Goal: Information Seeking & Learning: Learn about a topic

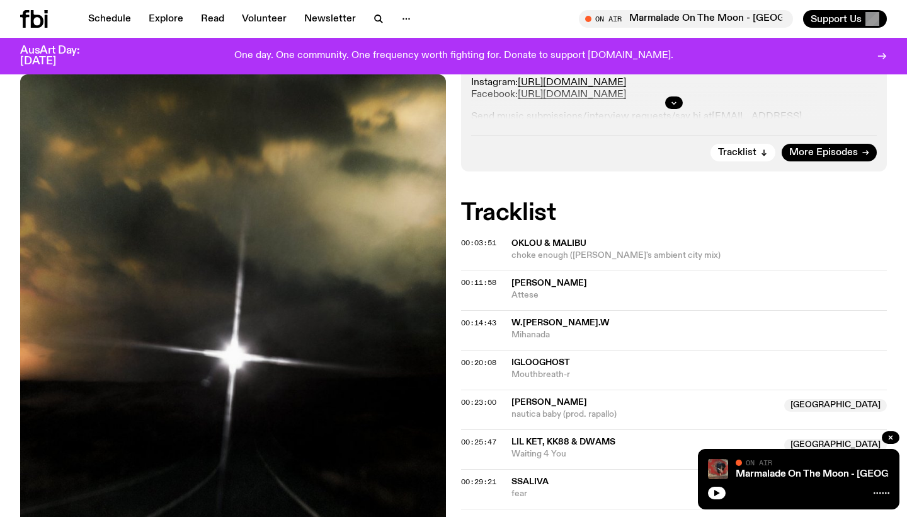
scroll to position [419, 0]
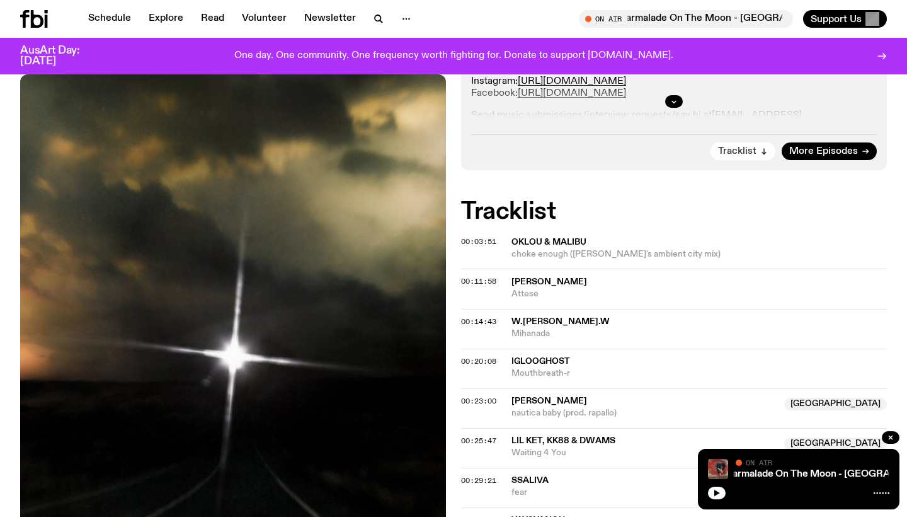
click at [735, 152] on span "Tracklist" at bounding box center [737, 151] width 38 height 9
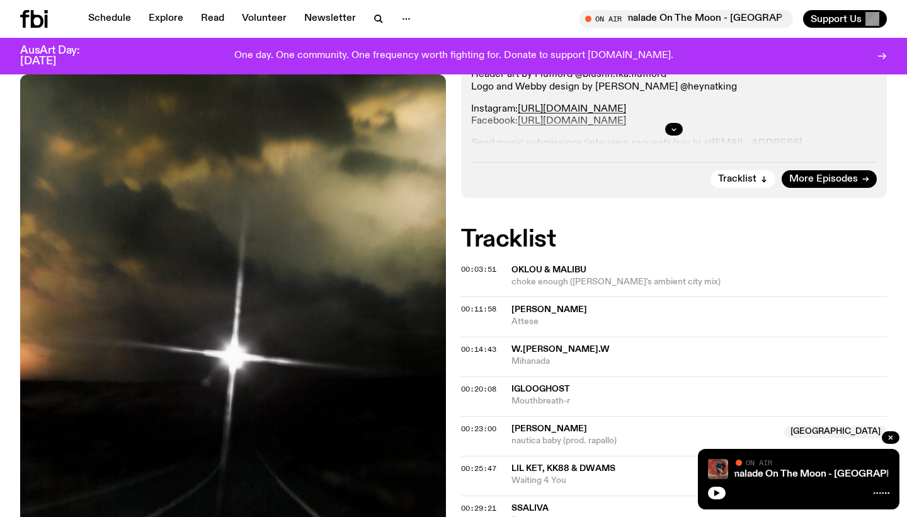
scroll to position [378, 0]
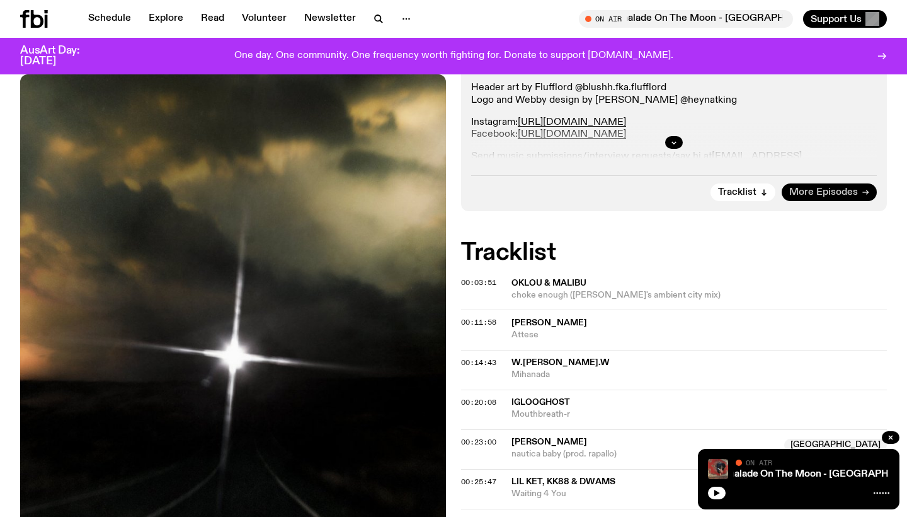
click at [808, 188] on span "More Episodes" at bounding box center [824, 192] width 69 height 9
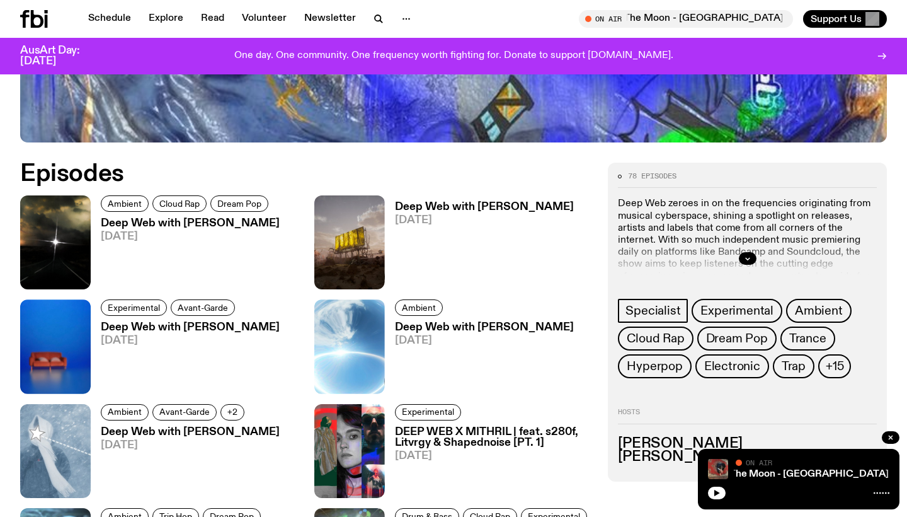
scroll to position [522, 0]
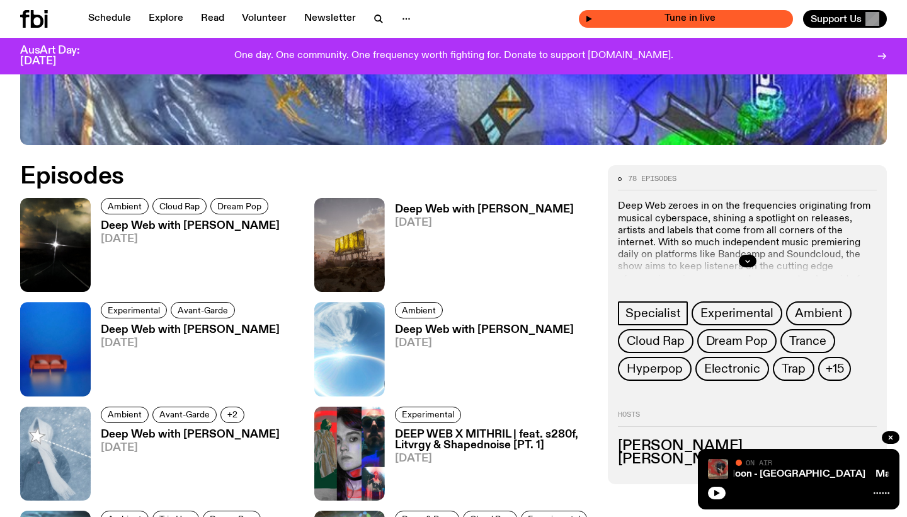
click at [687, 21] on span "Tune in live" at bounding box center [690, 18] width 194 height 9
click at [586, 19] on div "Tune in live" at bounding box center [686, 19] width 214 height 18
click at [591, 15] on div "Tune in live" at bounding box center [686, 19] width 214 height 18
click at [590, 18] on icon "button" at bounding box center [590, 19] width 6 height 6
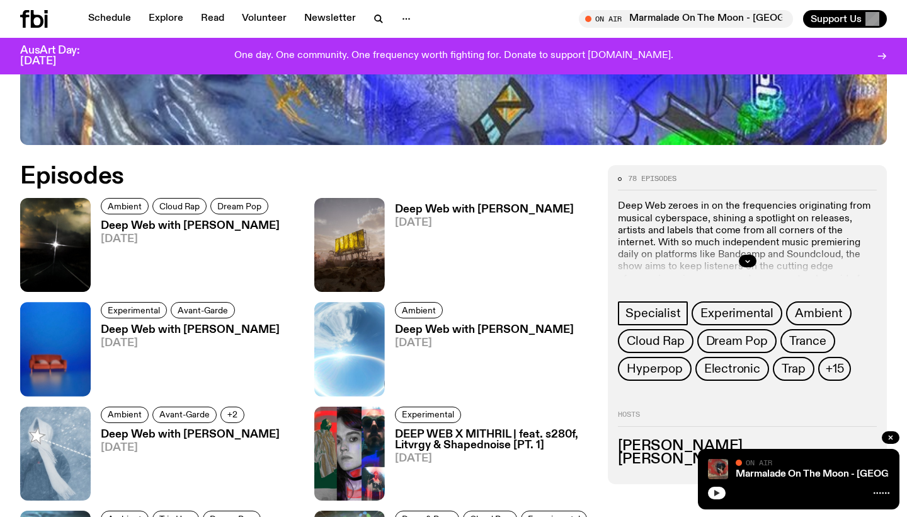
click at [713, 492] on button "button" at bounding box center [717, 492] width 18 height 13
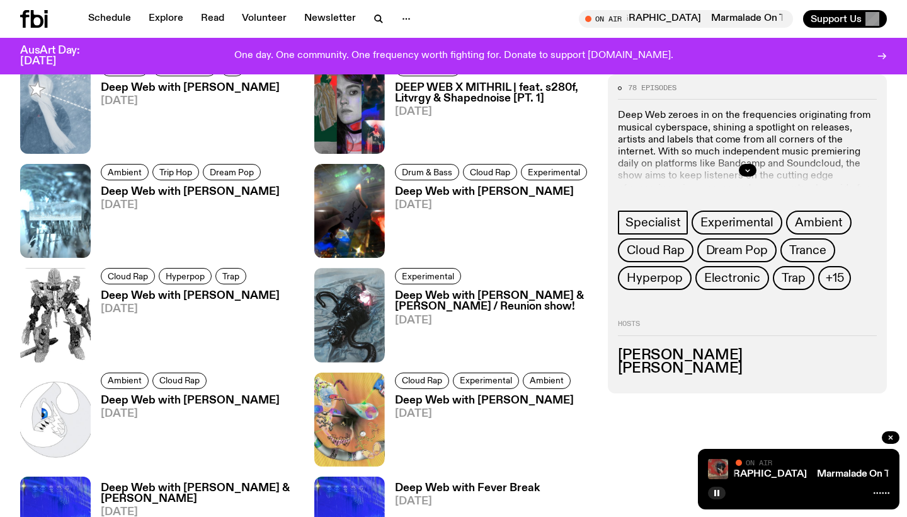
scroll to position [882, 0]
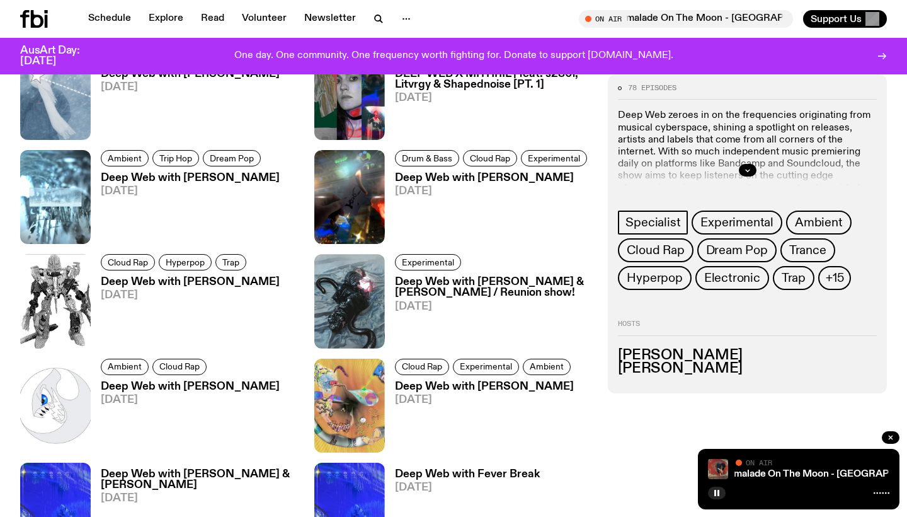
click at [227, 282] on h3 "Deep Web with [PERSON_NAME]" at bounding box center [190, 282] width 179 height 11
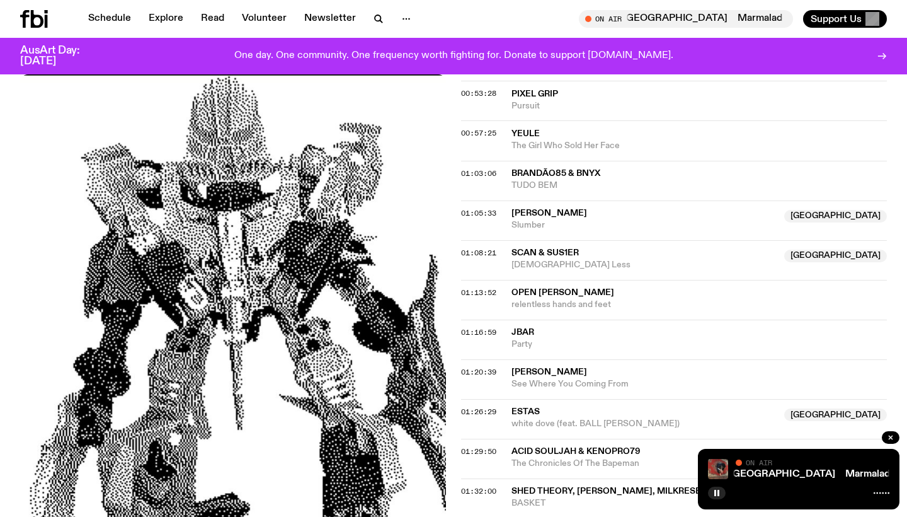
scroll to position [964, 0]
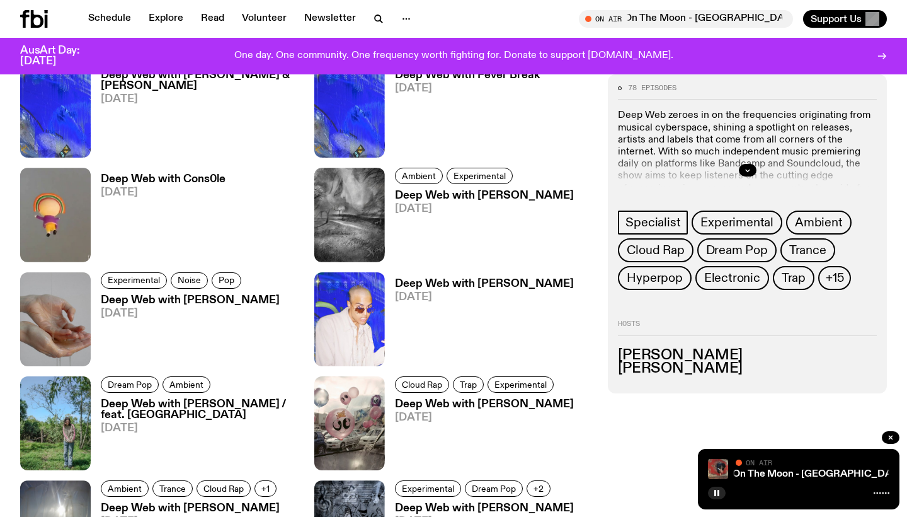
scroll to position [1285, 0]
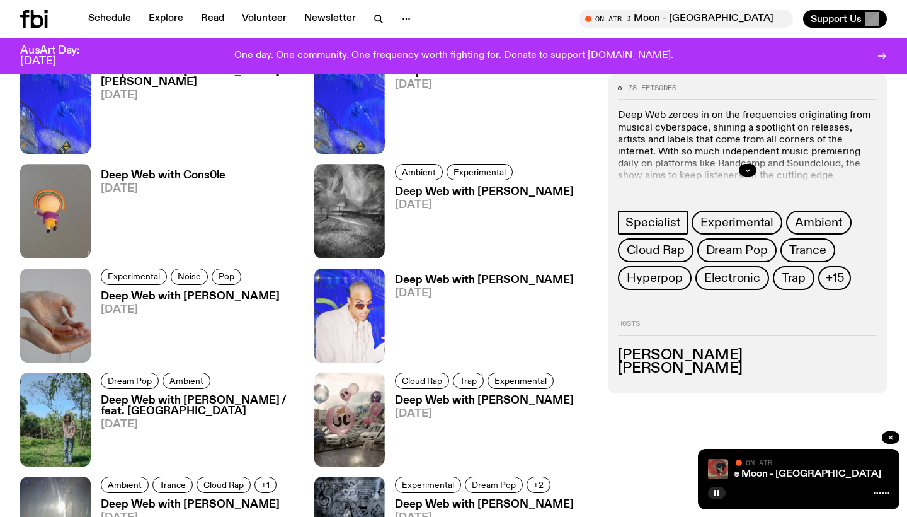
click at [452, 280] on h3 "Deep Web with [PERSON_NAME]" at bounding box center [484, 280] width 179 height 11
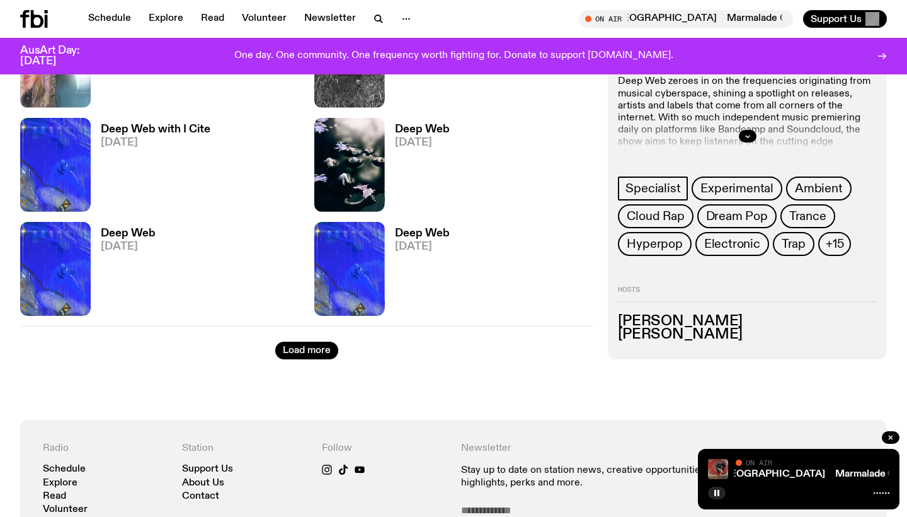
scroll to position [3331, 0]
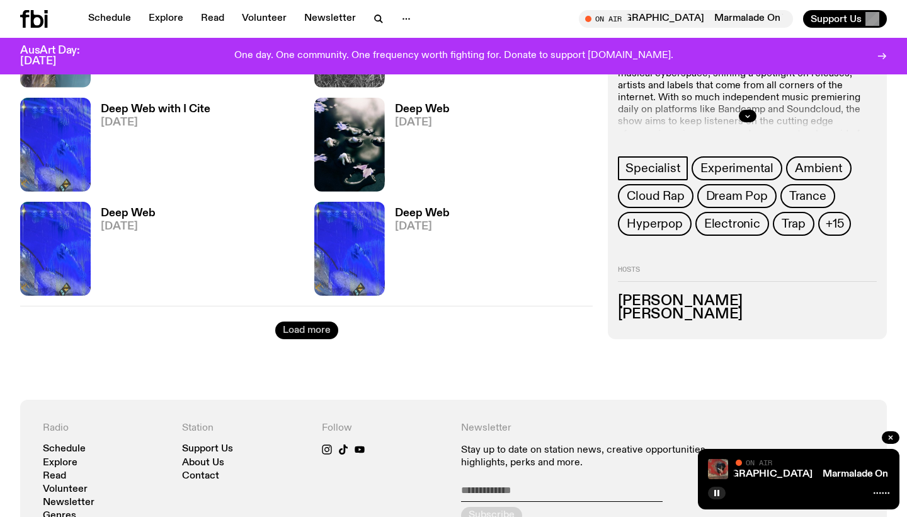
click at [306, 323] on button "Load more" at bounding box center [306, 330] width 63 height 18
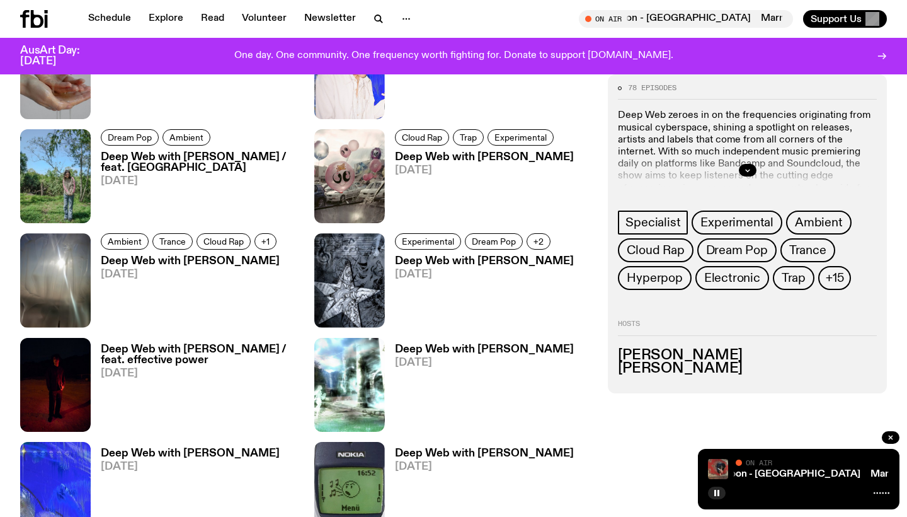
scroll to position [1529, 0]
click at [464, 157] on h3 "Deep Web with [PERSON_NAME]" at bounding box center [484, 156] width 179 height 11
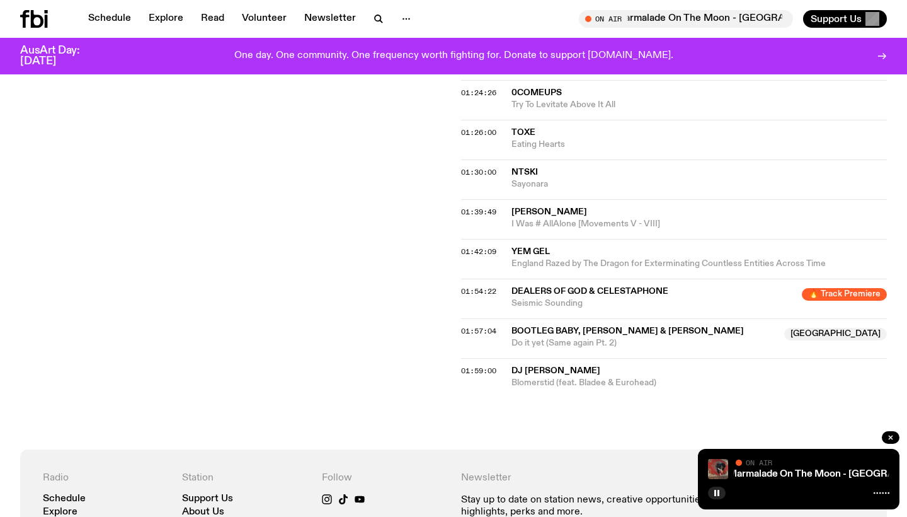
scroll to position [1183, 0]
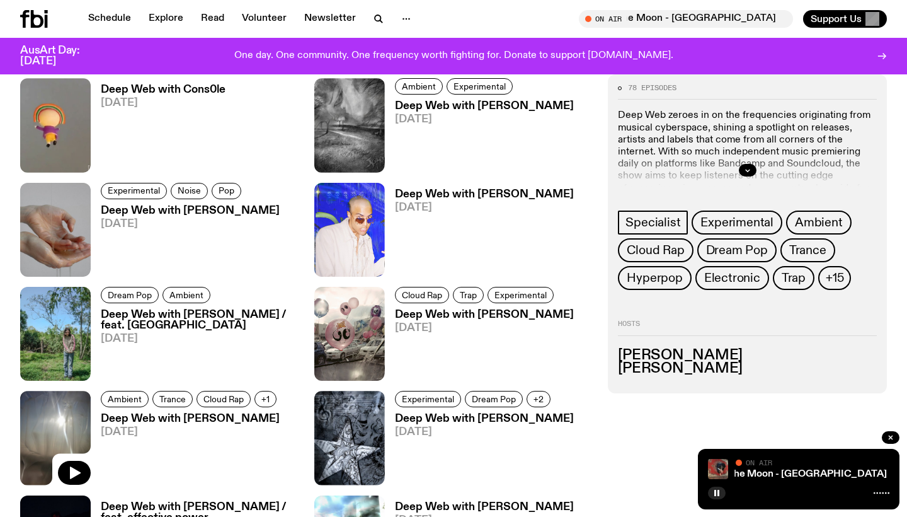
scroll to position [1367, 0]
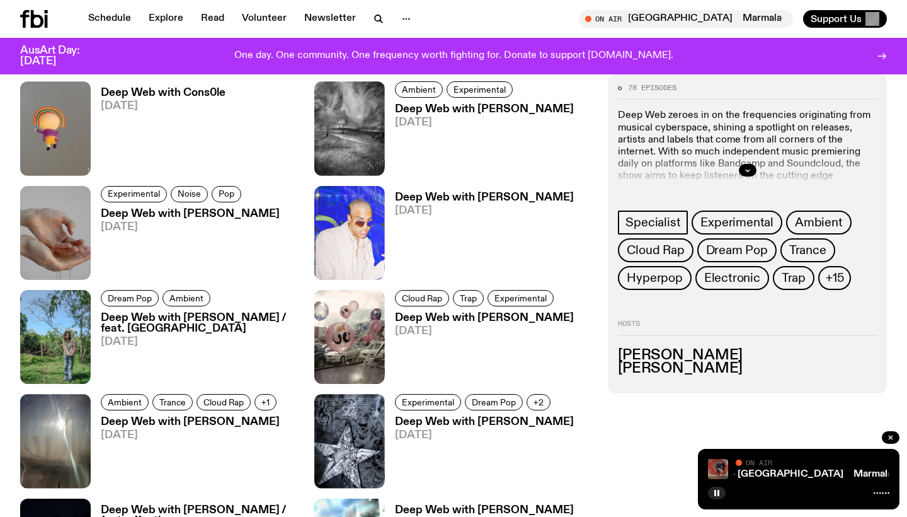
click at [158, 209] on h3 "Deep Web with [PERSON_NAME]" at bounding box center [190, 214] width 179 height 11
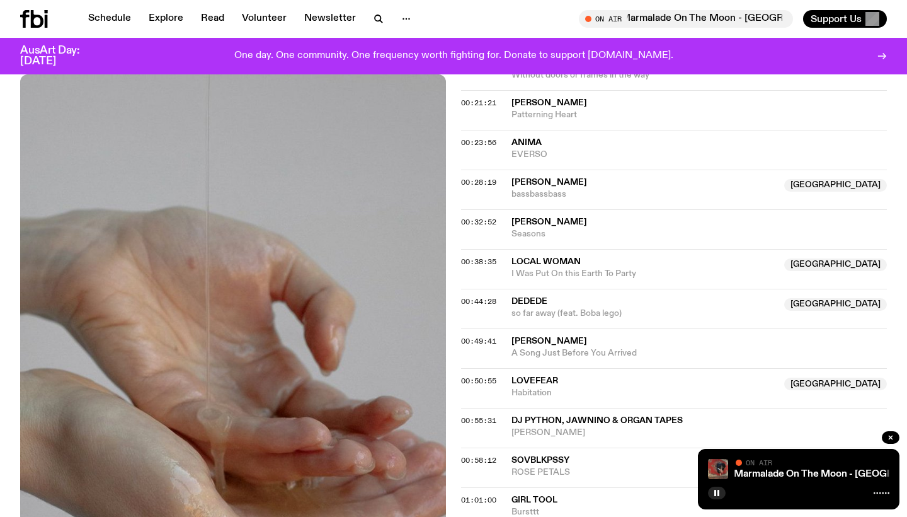
scroll to position [679, 0]
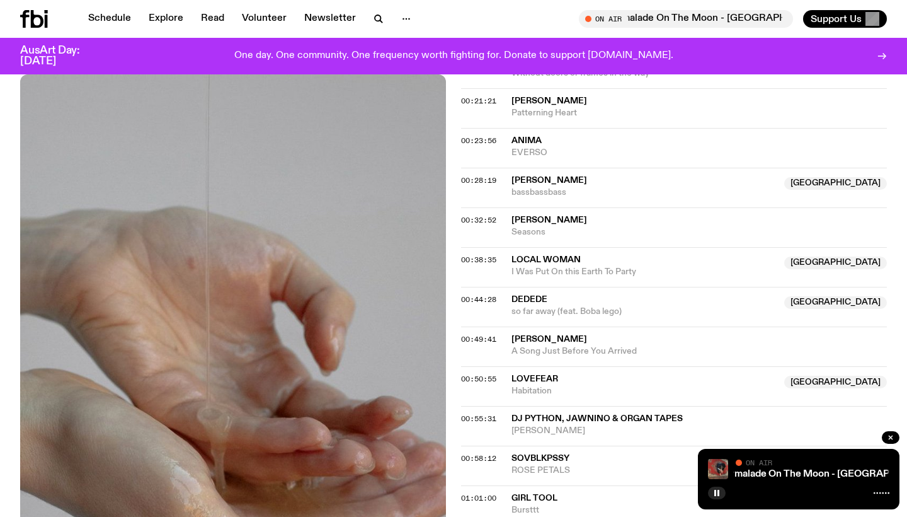
click at [526, 136] on span "ANIMA" at bounding box center [527, 140] width 30 height 9
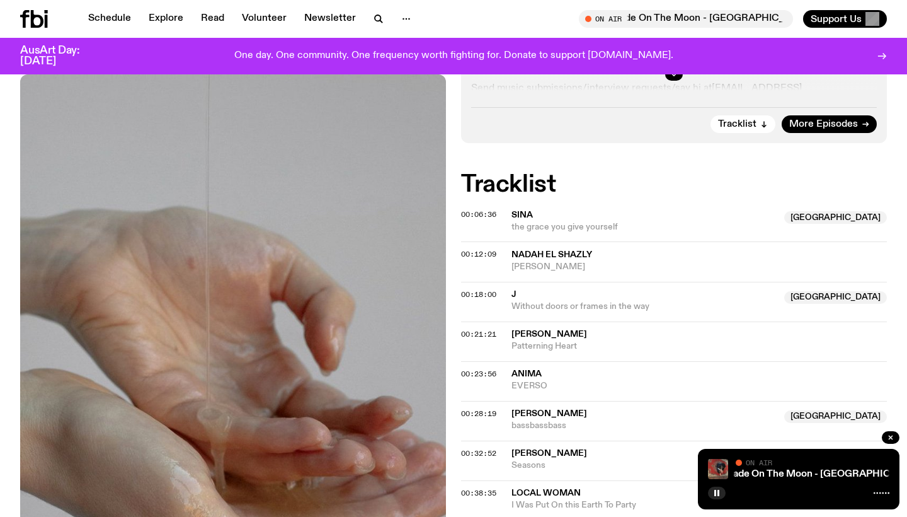
scroll to position [445, 0]
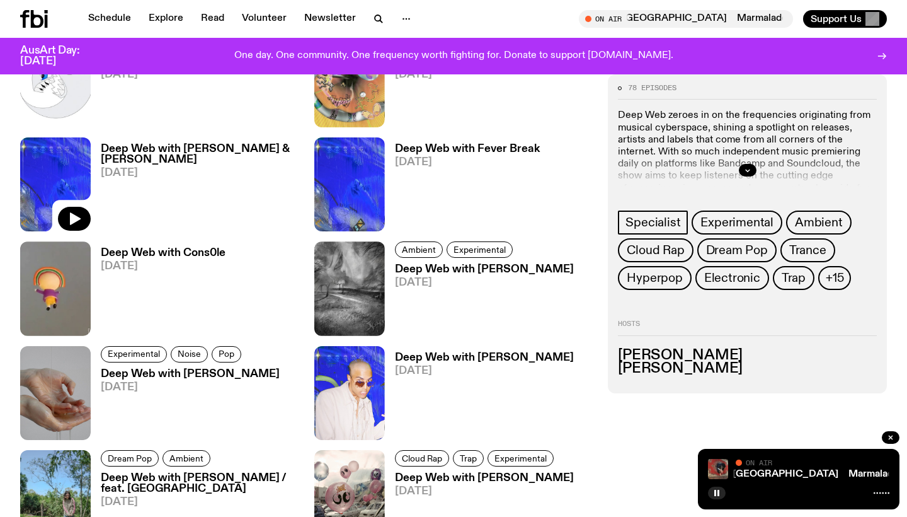
scroll to position [1200, 0]
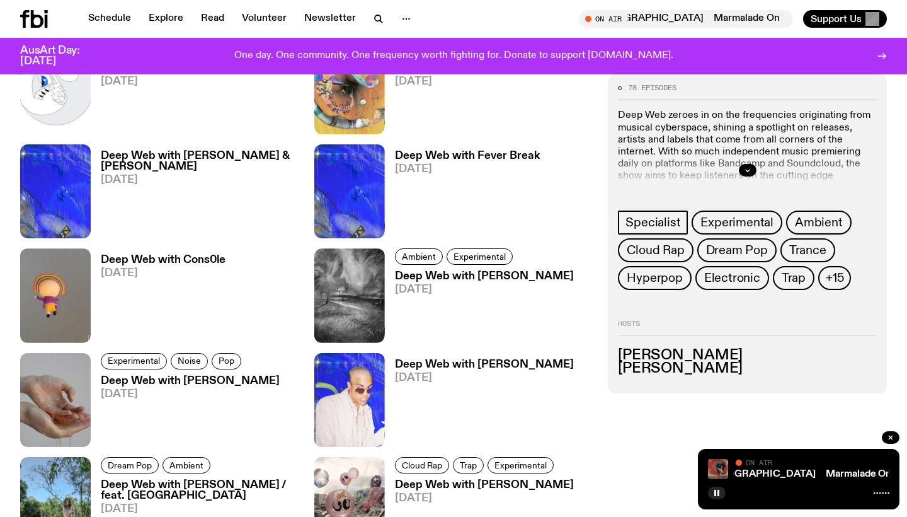
click at [170, 260] on h3 "Deep Web with Cons0le" at bounding box center [163, 260] width 125 height 11
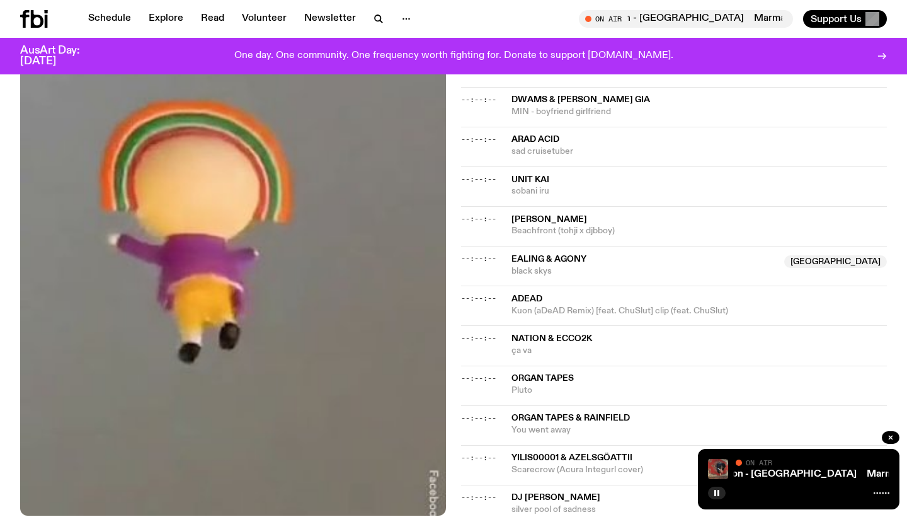
scroll to position [1177, 0]
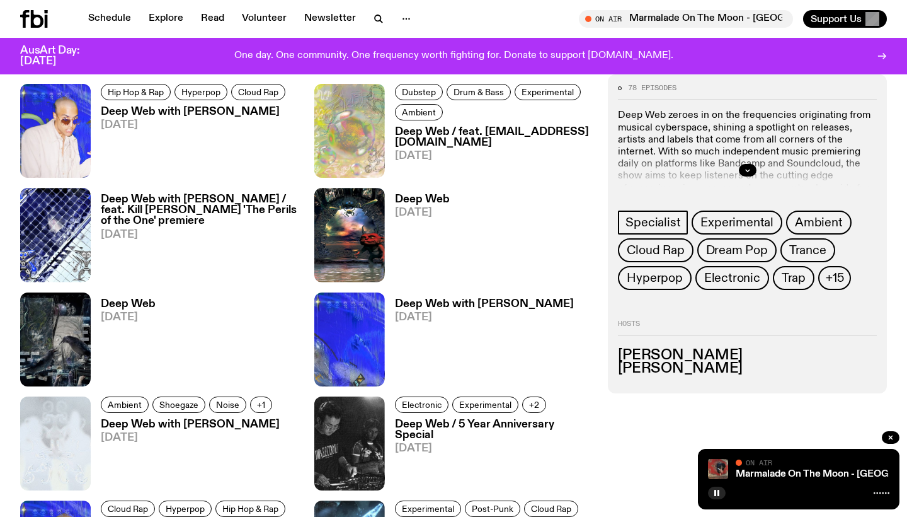
scroll to position [2512, 0]
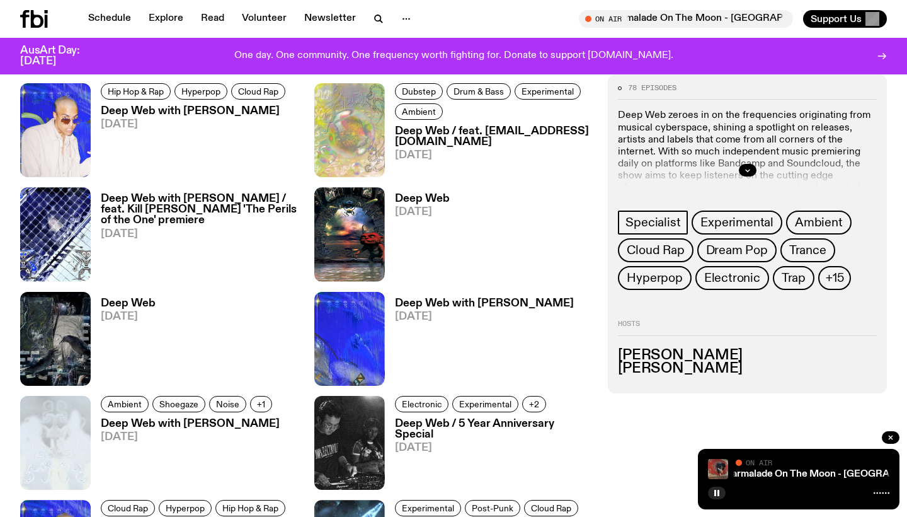
click at [179, 210] on h3 "Deep Web with [PERSON_NAME] / feat. Kill [PERSON_NAME] 'The Perils of the One' …" at bounding box center [200, 209] width 198 height 32
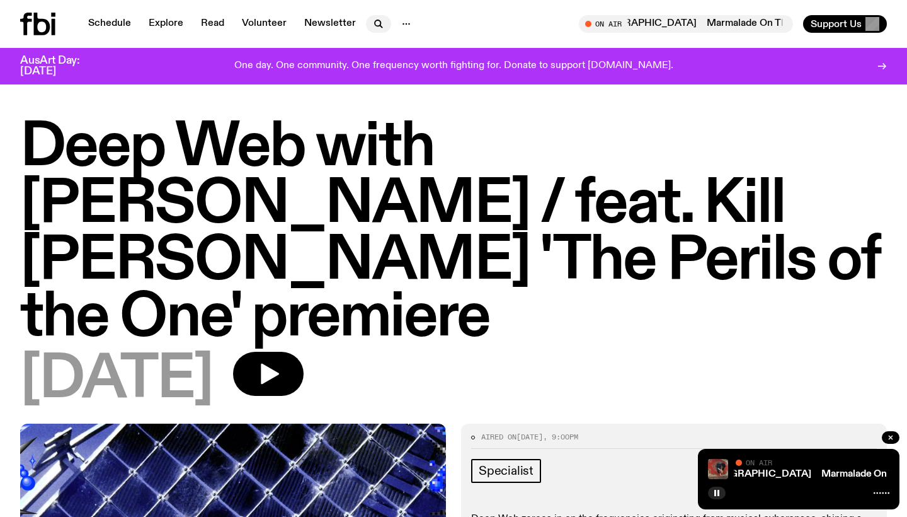
click at [371, 20] on icon "button" at bounding box center [378, 23] width 15 height 15
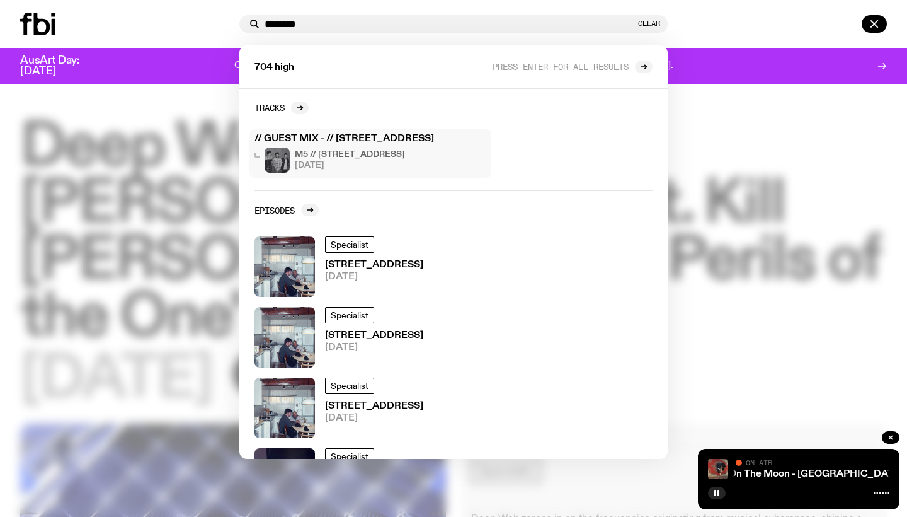
type input "********"
click at [341, 163] on span "[DATE]" at bounding box center [350, 165] width 110 height 8
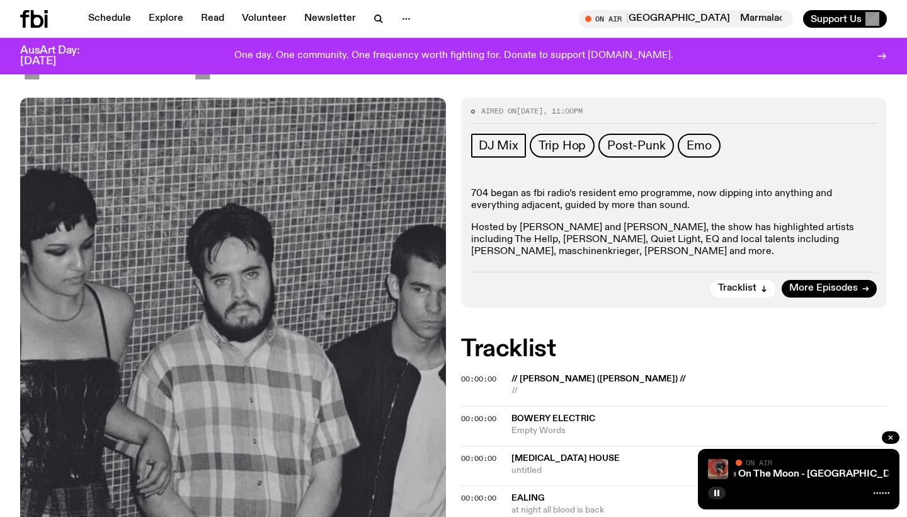
scroll to position [149, 0]
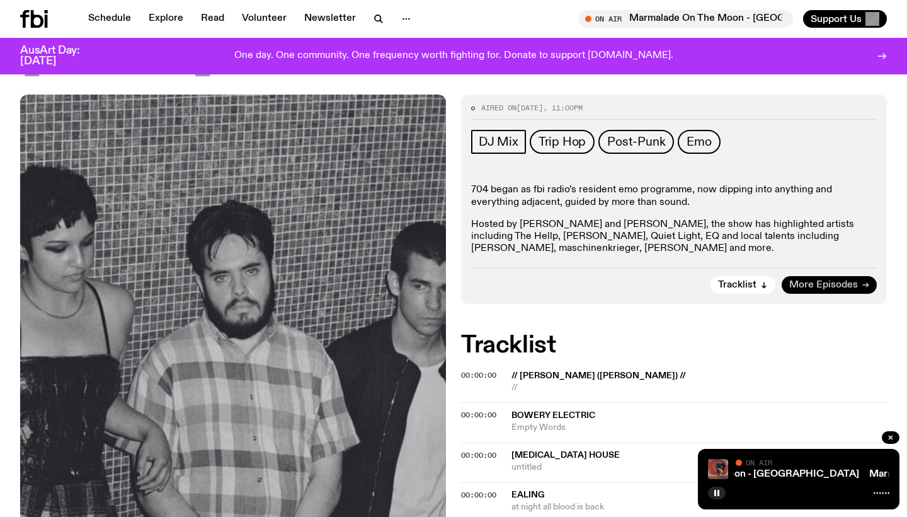
click at [856, 285] on span "More Episodes" at bounding box center [824, 284] width 69 height 9
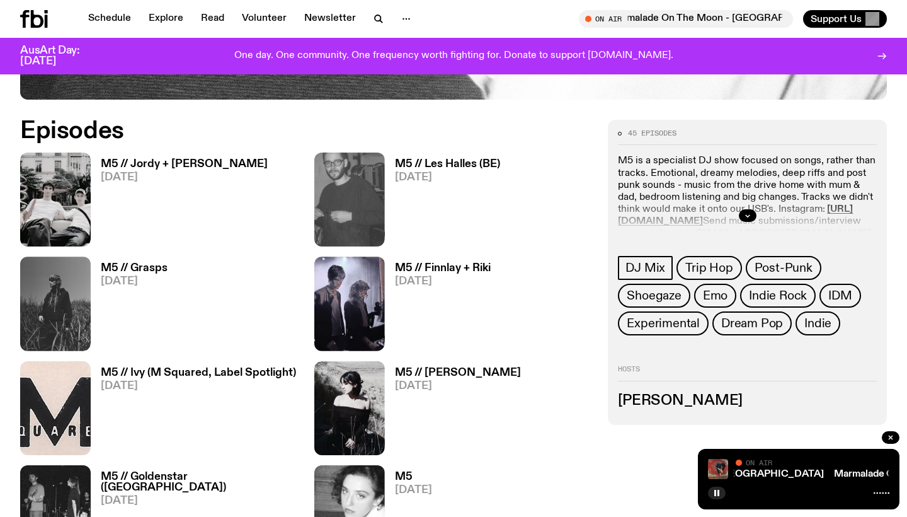
scroll to position [562, 0]
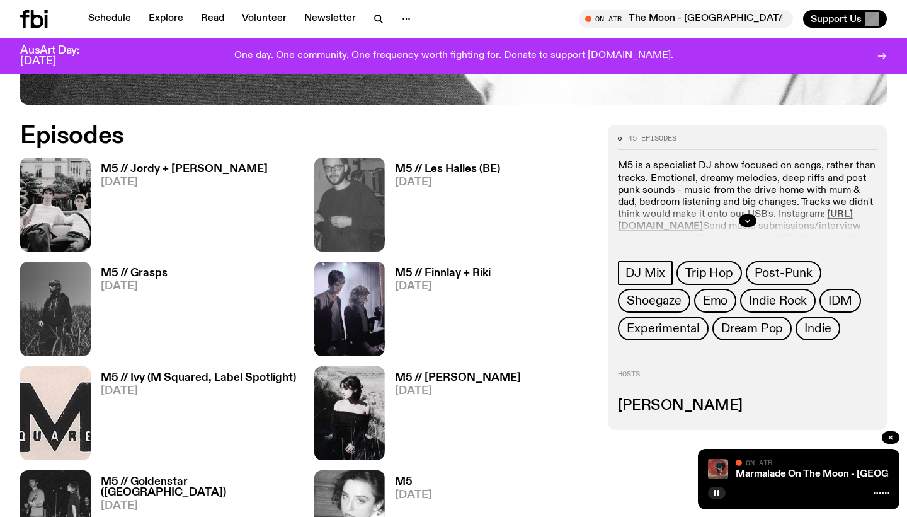
click at [460, 321] on link "M5 // Finnlay + Riki [DATE]" at bounding box center [438, 312] width 106 height 88
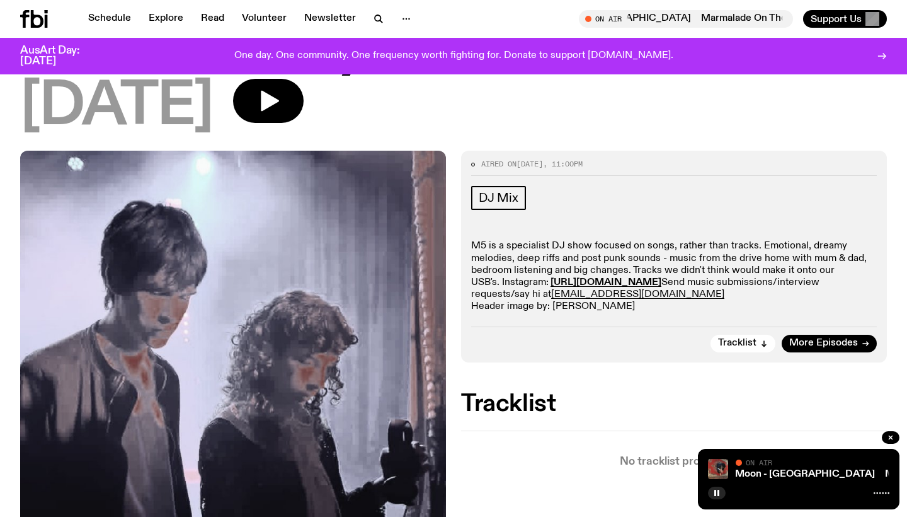
scroll to position [94, 0]
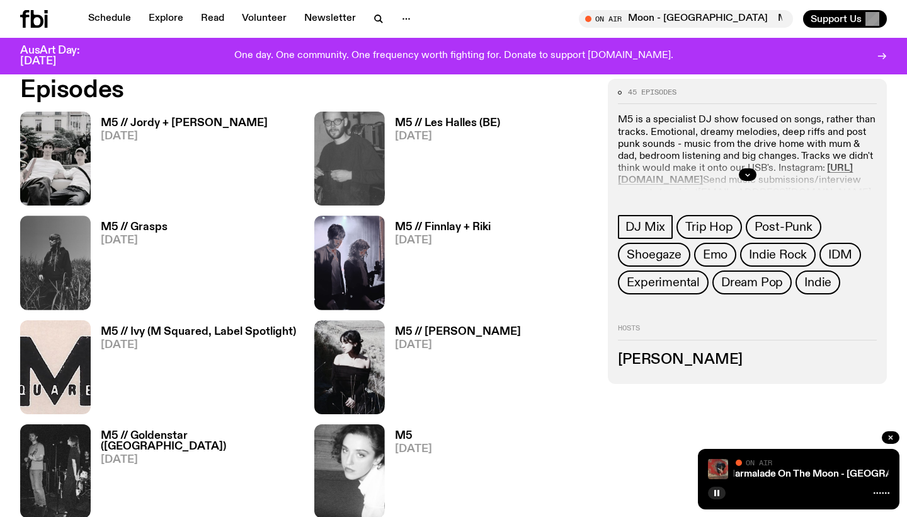
scroll to position [609, 0]
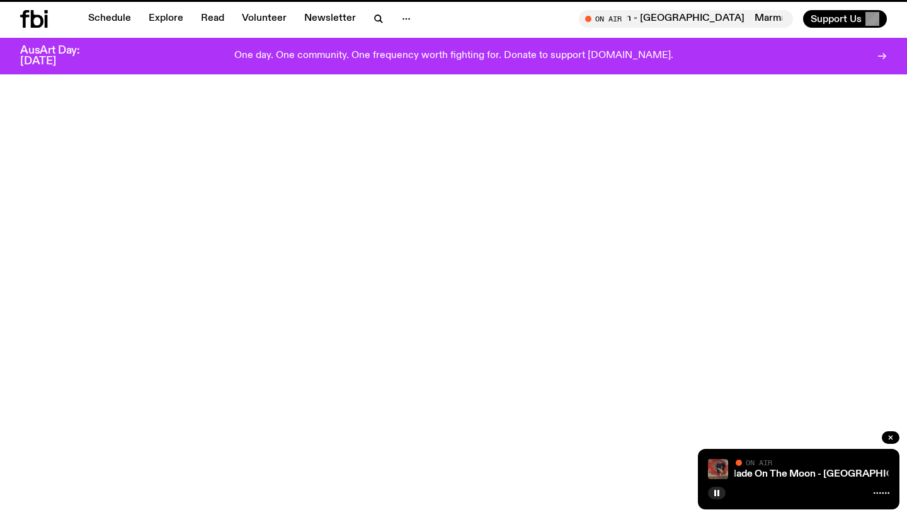
scroll to position [149, 0]
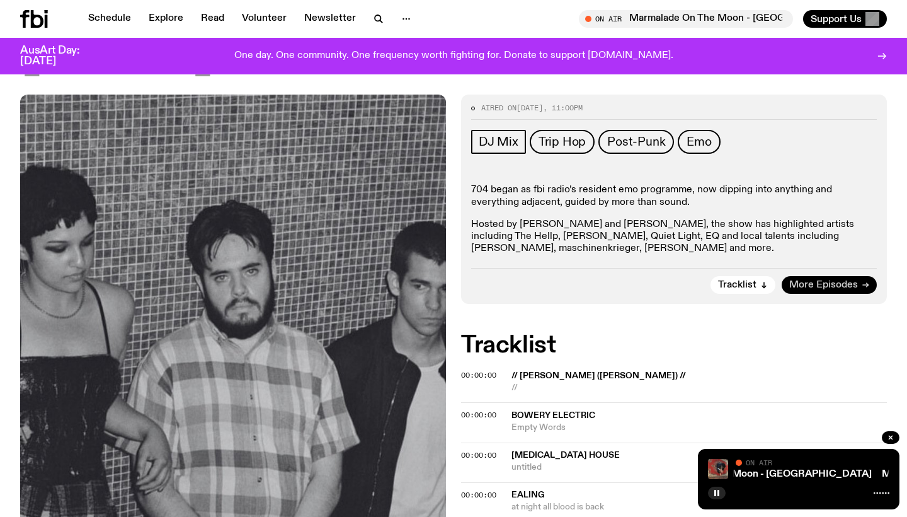
click at [818, 282] on span "More Episodes" at bounding box center [824, 284] width 69 height 9
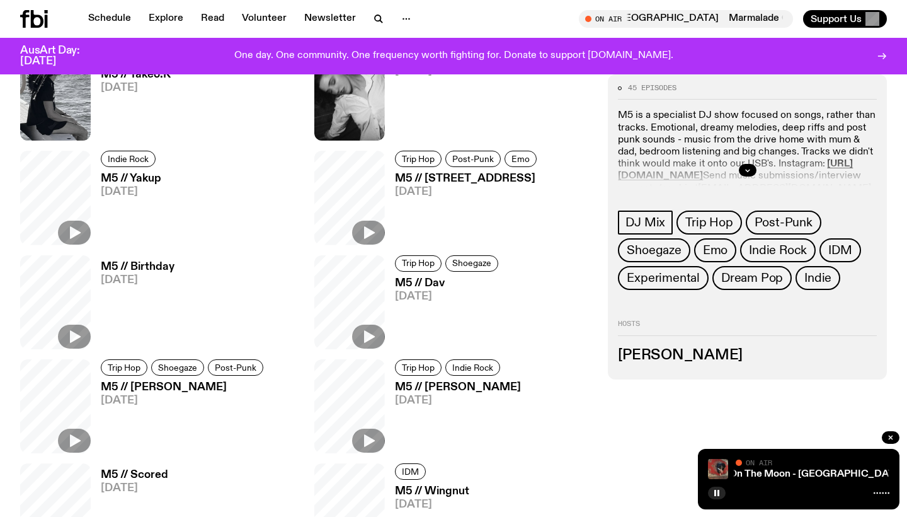
scroll to position [2237, 0]
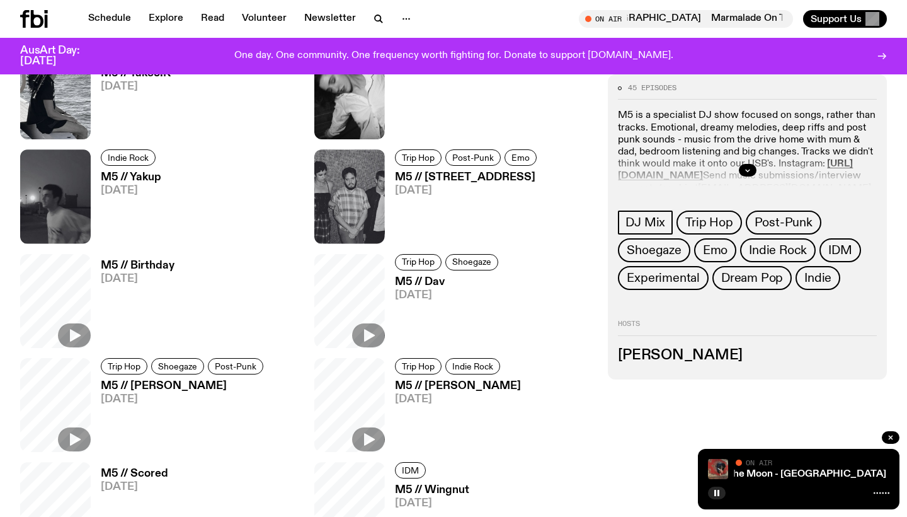
click at [452, 176] on h3 "M5 // [STREET_ADDRESS]" at bounding box center [468, 177] width 146 height 11
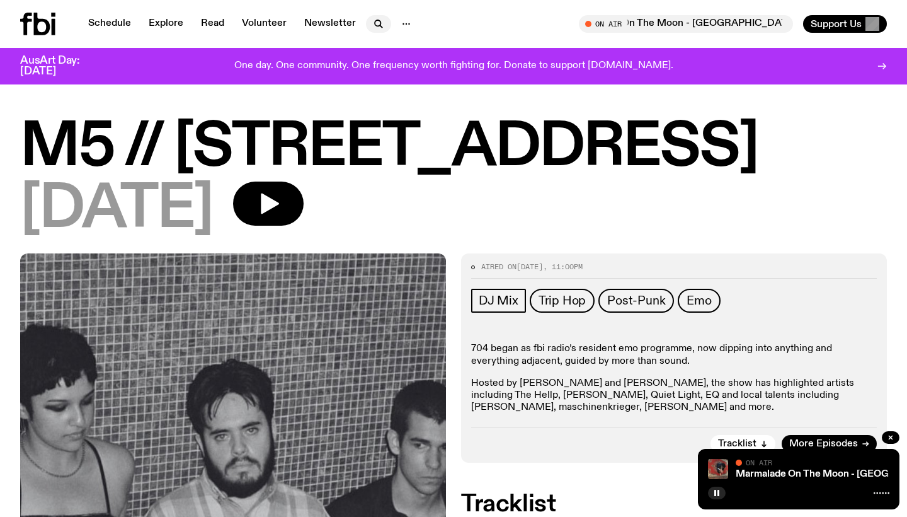
click at [374, 21] on icon "button" at bounding box center [378, 23] width 15 height 15
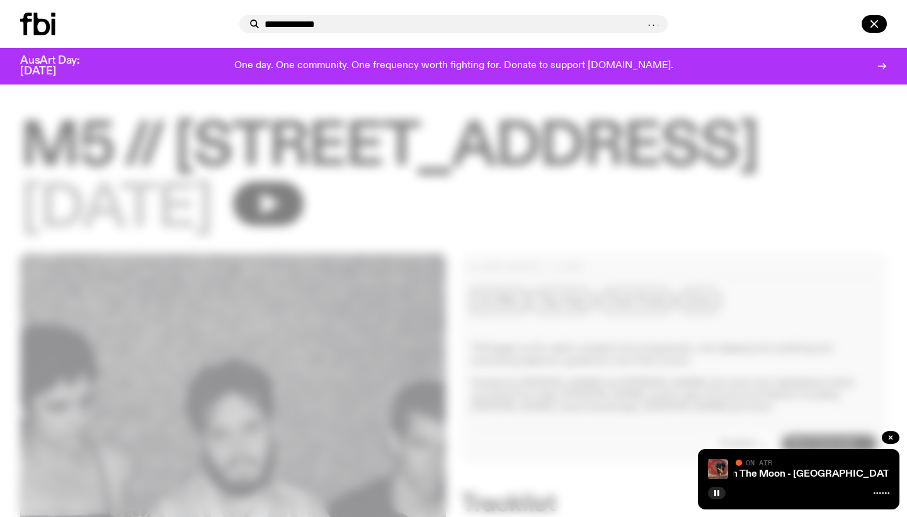
type input "**********"
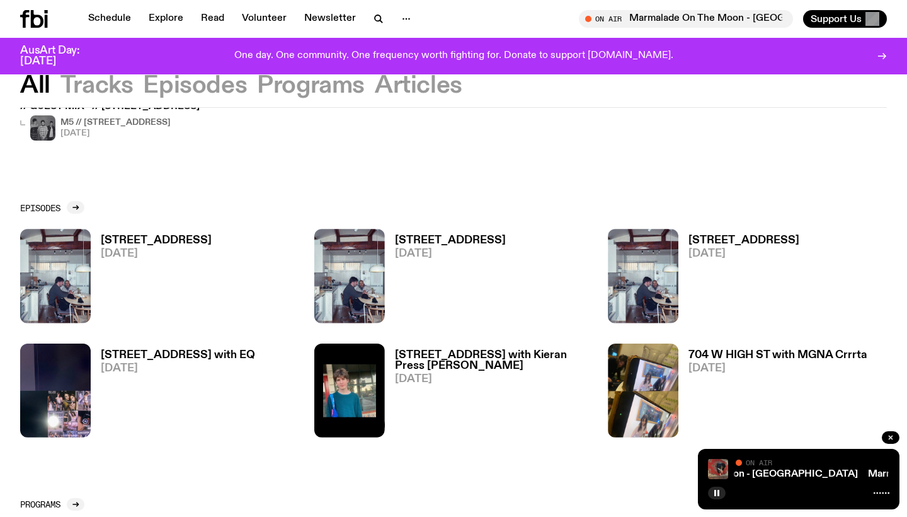
scroll to position [110, 0]
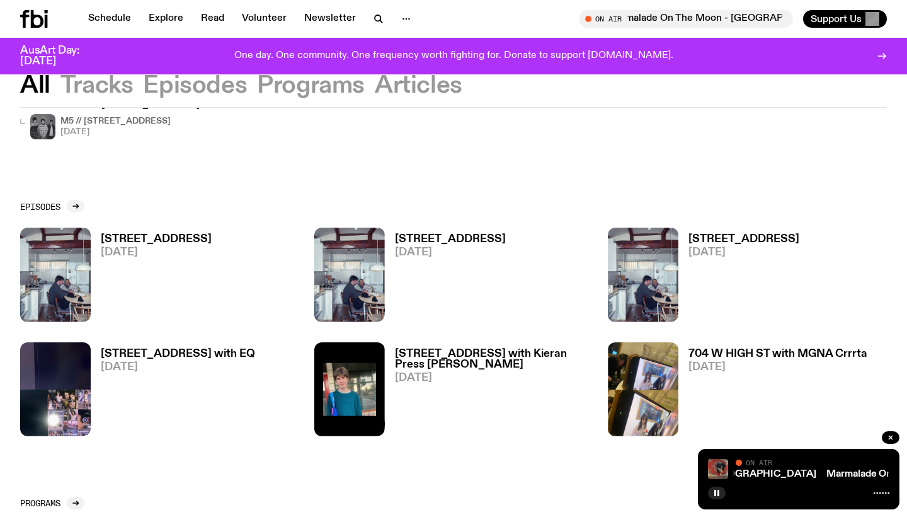
click at [803, 355] on h3 "704 W HIGH ST with MGNA Crrrta" at bounding box center [778, 353] width 179 height 11
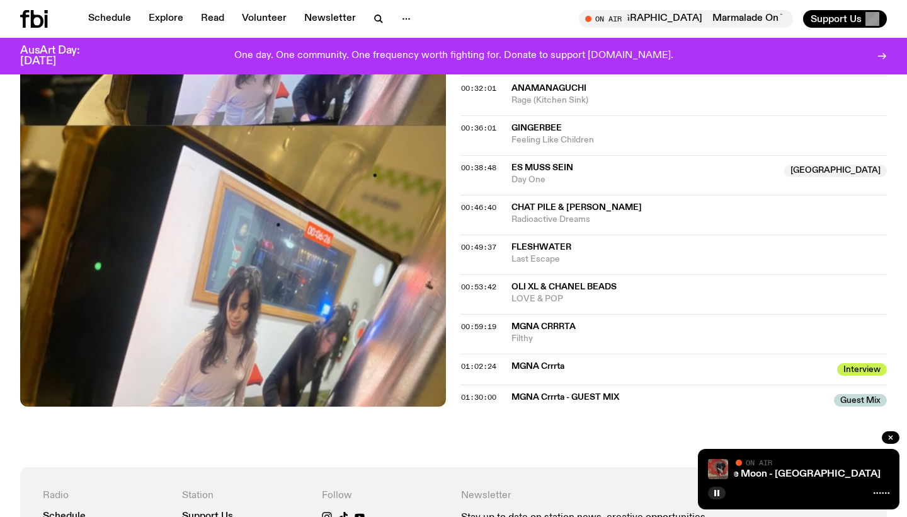
scroll to position [811, 0]
click at [554, 360] on span "MGNA Crrrta" at bounding box center [671, 366] width 318 height 12
click at [611, 360] on div "MGNA Crrrta Interview" at bounding box center [671, 367] width 318 height 15
click at [860, 363] on span "Interview" at bounding box center [862, 369] width 50 height 13
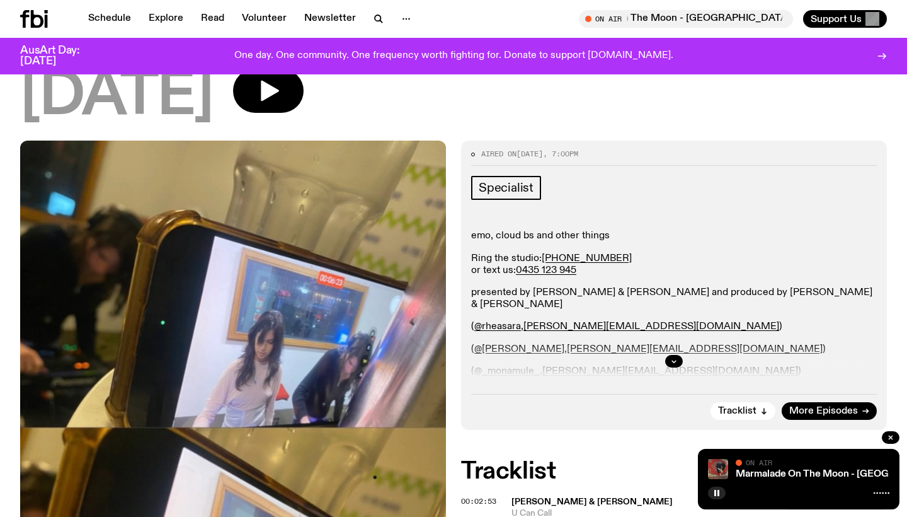
scroll to position [168, 0]
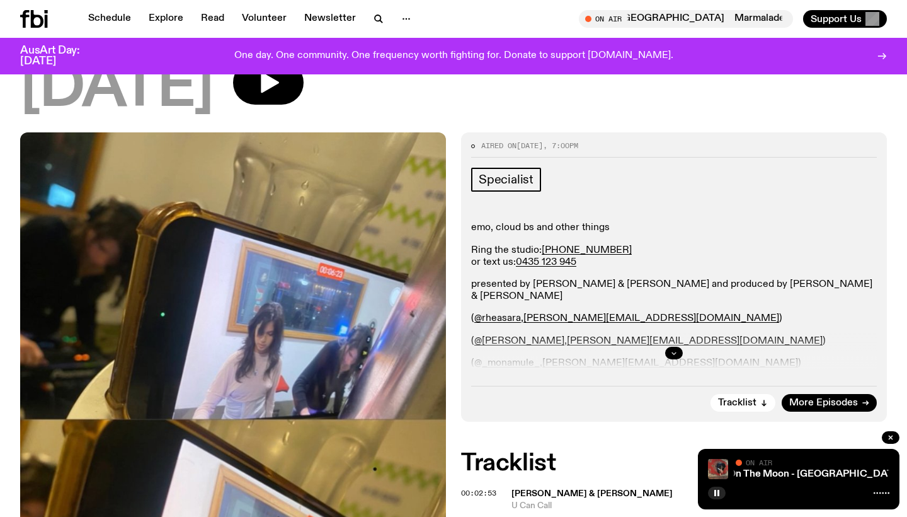
click at [675, 353] on icon "button" at bounding box center [674, 353] width 4 height 2
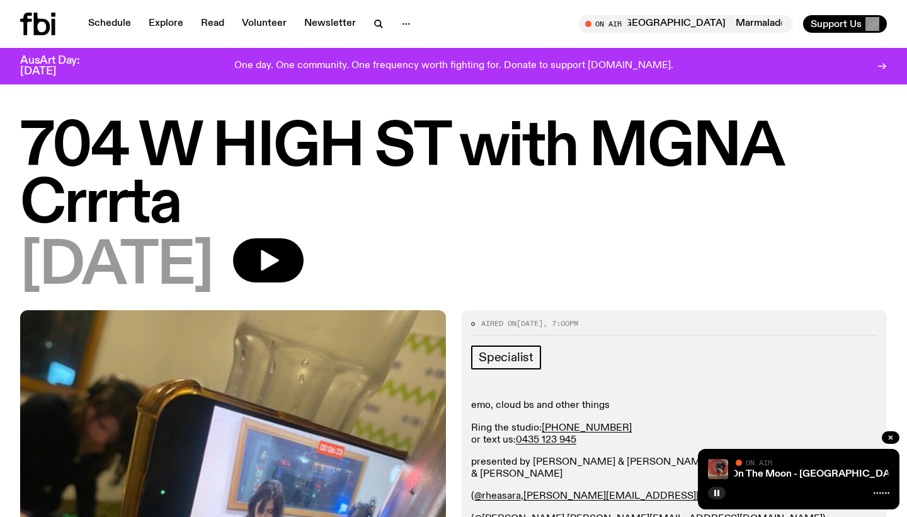
scroll to position [0, 0]
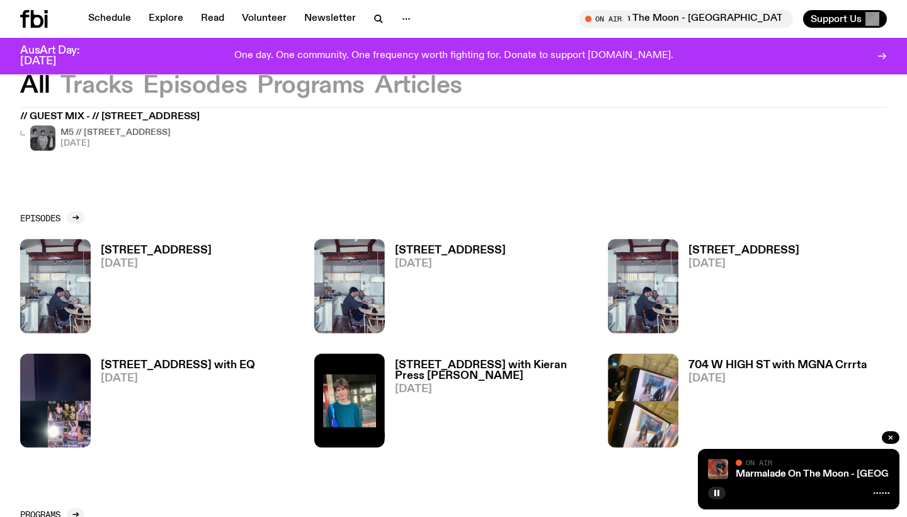
scroll to position [100, 0]
click at [79, 213] on div at bounding box center [76, 216] width 18 height 13
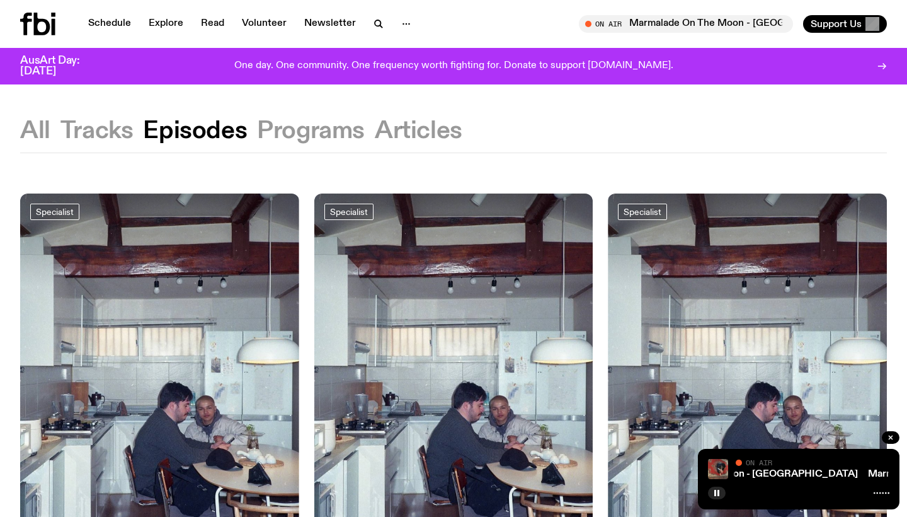
click at [115, 130] on button "Tracks" at bounding box center [96, 131] width 73 height 23
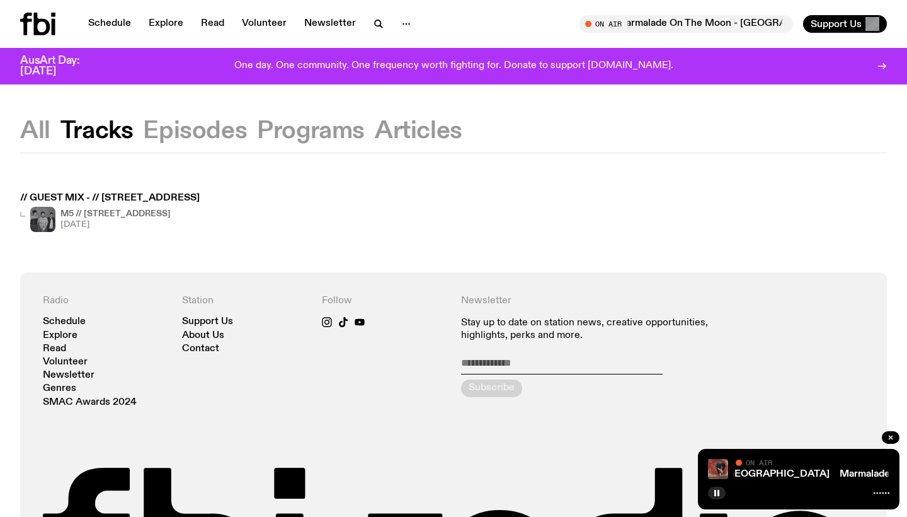
click at [406, 132] on button "Articles" at bounding box center [419, 131] width 88 height 23
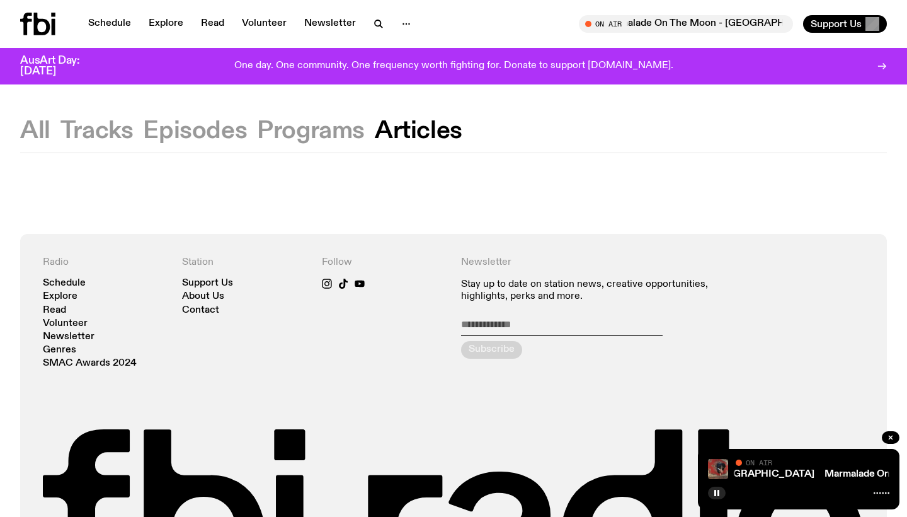
click at [346, 134] on button "Programs" at bounding box center [311, 131] width 108 height 23
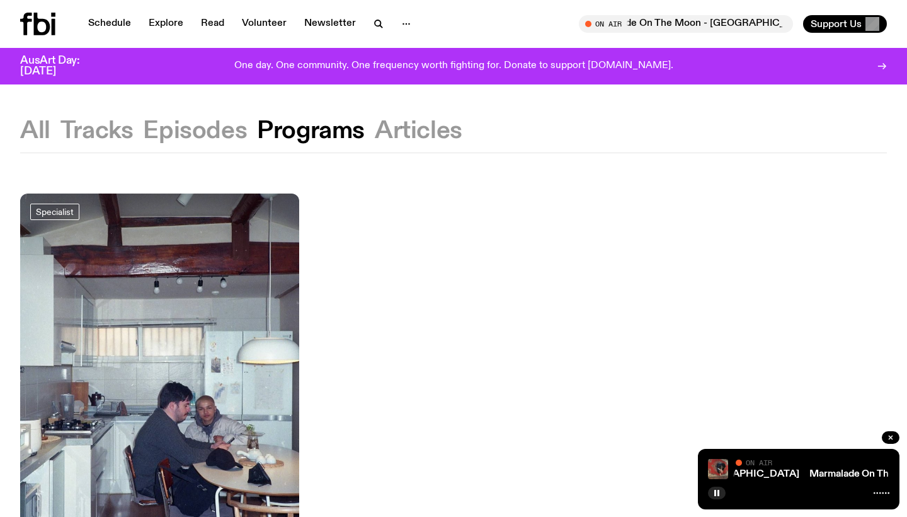
click at [250, 127] on div "All Tracks Episodes Programs Articles" at bounding box center [453, 136] width 907 height 33
click at [234, 129] on button "Episodes" at bounding box center [195, 131] width 104 height 23
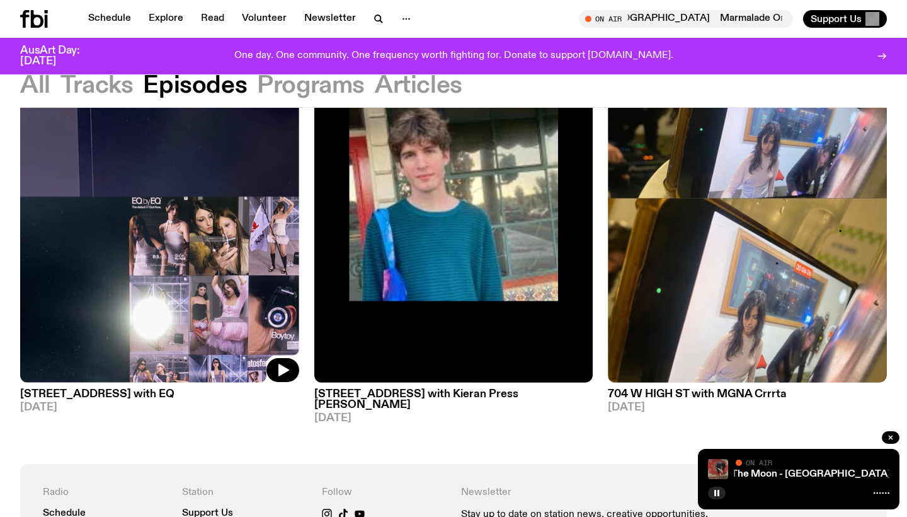
scroll to position [598, 0]
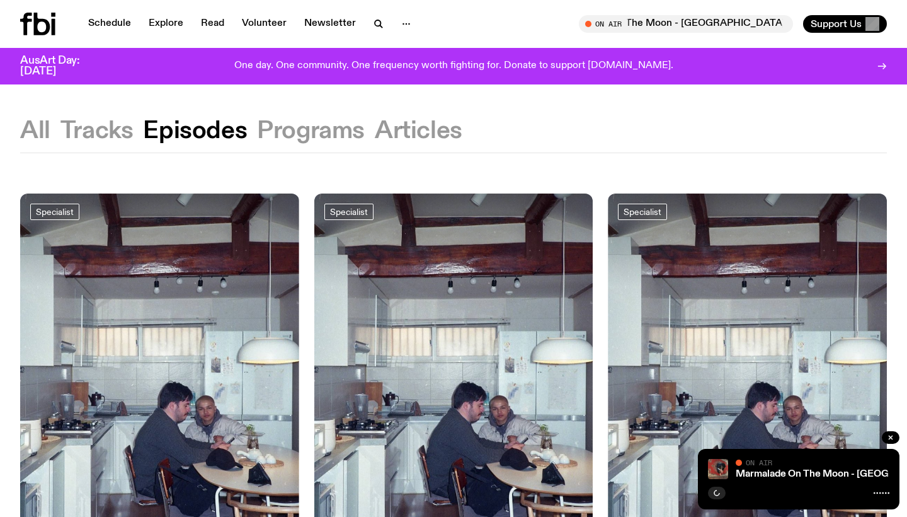
click at [42, 122] on button "All" at bounding box center [35, 131] width 30 height 23
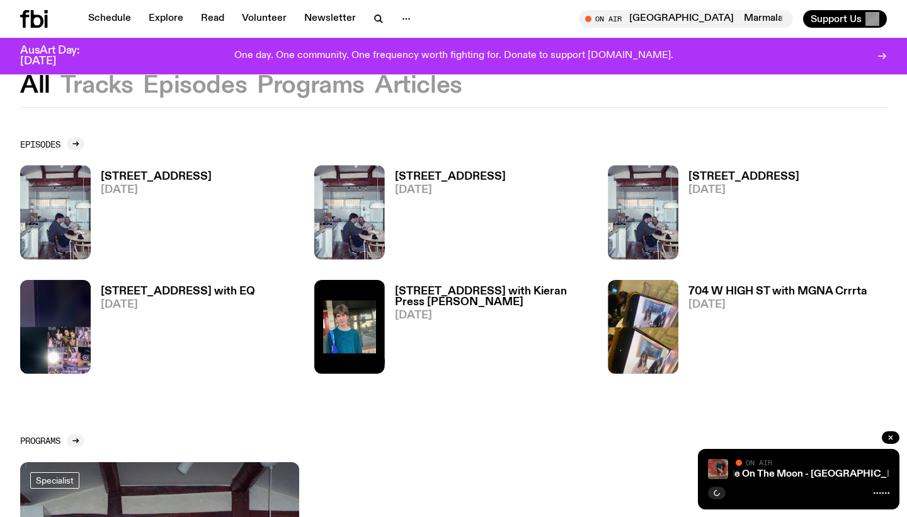
scroll to position [173, 0]
